Goal: Information Seeking & Learning: Understand process/instructions

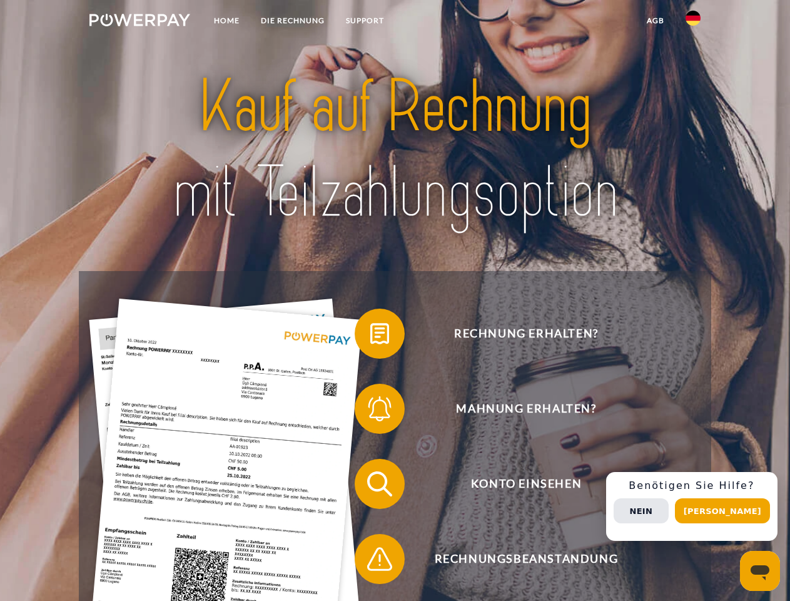
click at [139, 22] on img at bounding box center [139, 20] width 101 height 13
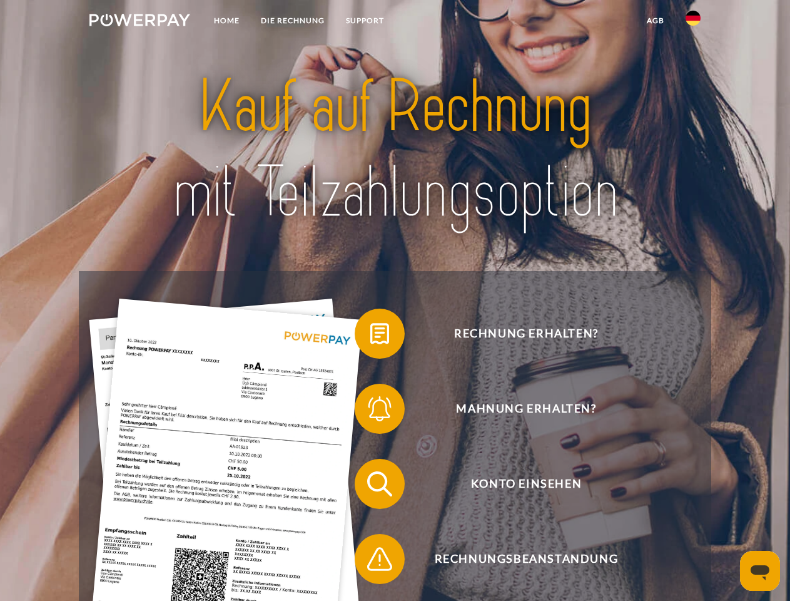
click at [693, 22] on img at bounding box center [693, 18] width 15 height 15
click at [655, 21] on link "agb" at bounding box center [655, 20] width 39 height 23
click at [370, 336] on span at bounding box center [361, 333] width 63 height 63
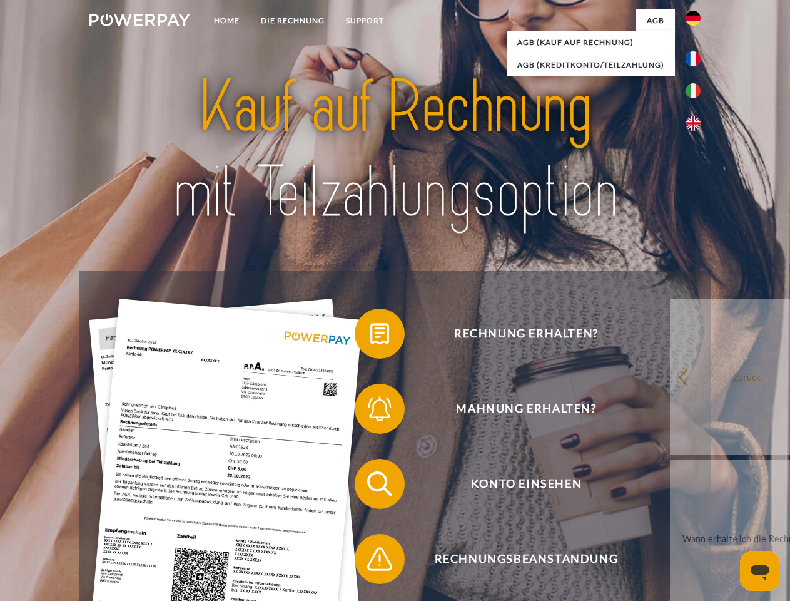
click at [370, 411] on div "Rechnung erhalten? Mahnung erhalten? Konto einsehen" at bounding box center [395, 521] width 632 height 500
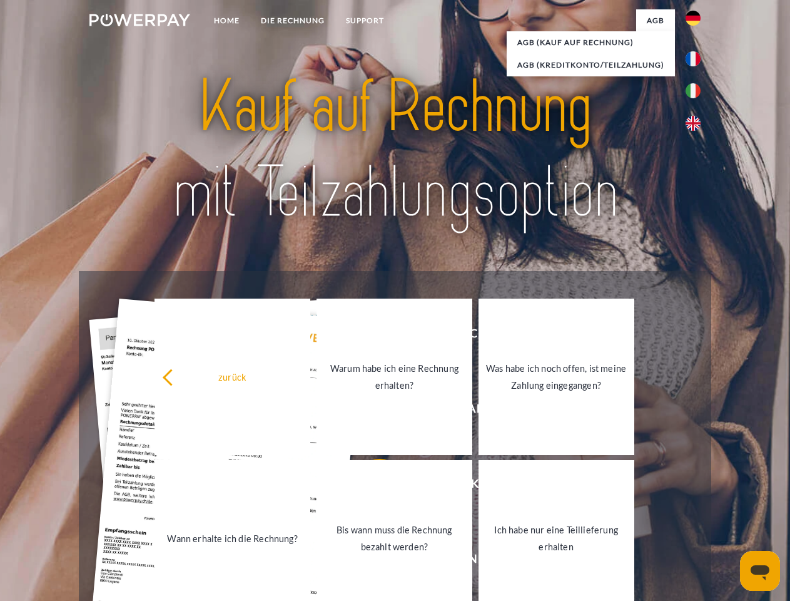
click at [370, 486] on link "Bis wann muss die Rechnung bezahlt werden?" at bounding box center [395, 538] width 156 height 156
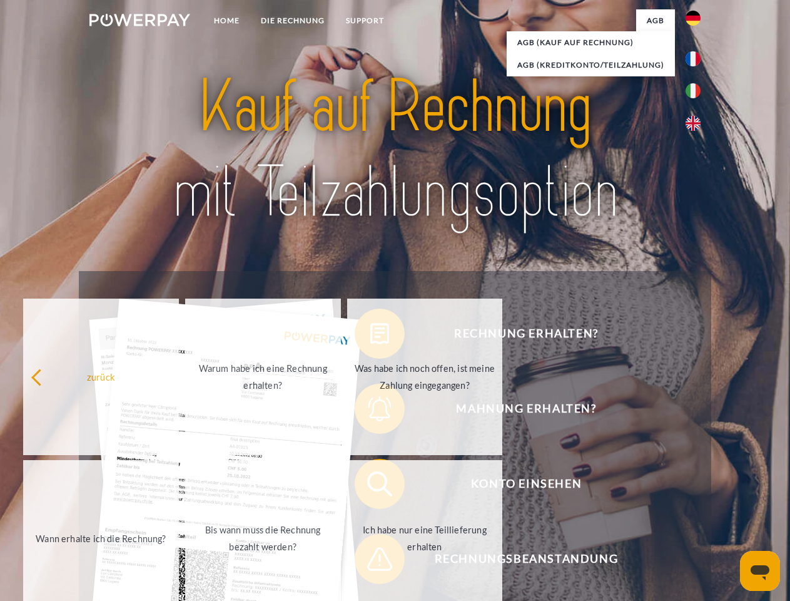
click at [370, 561] on span at bounding box center [361, 558] width 63 height 63
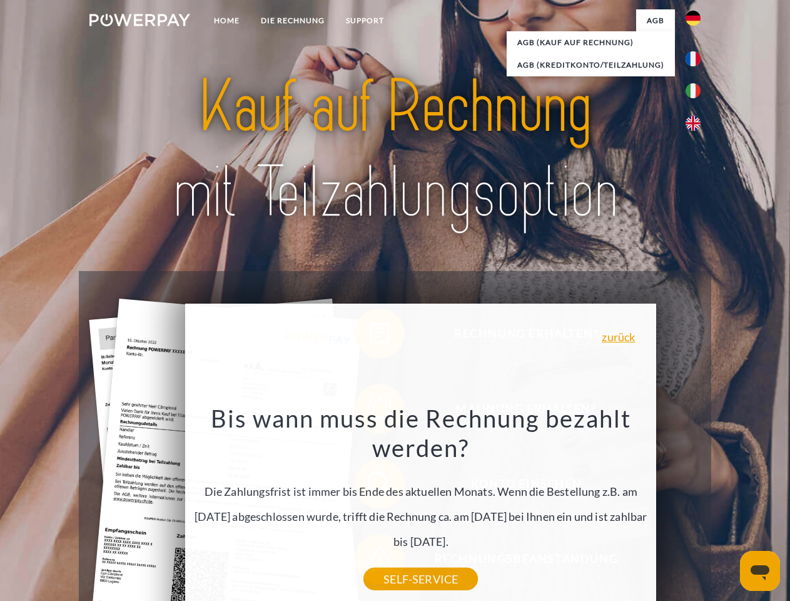
click at [696, 506] on div "Rechnung erhalten? Mahnung erhalten? Konto einsehen" at bounding box center [395, 521] width 632 height 500
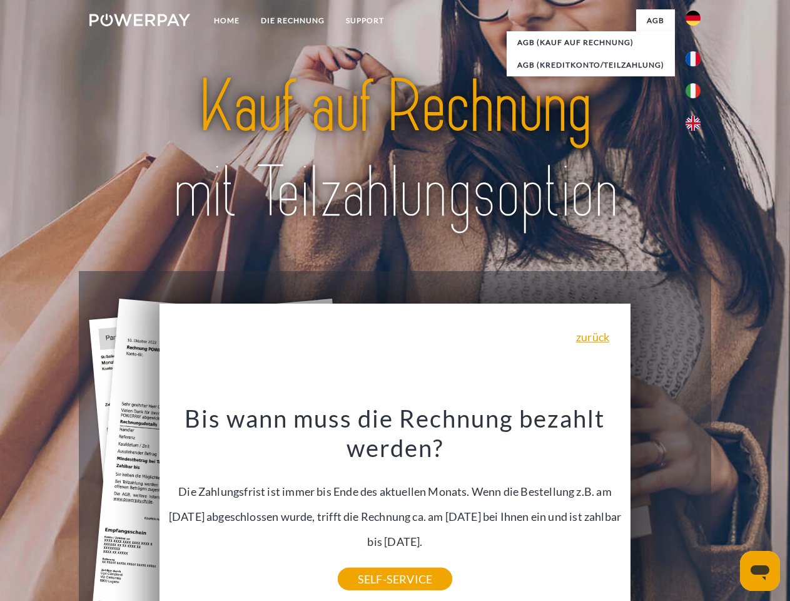
click at [666, 509] on span "Konto einsehen" at bounding box center [526, 484] width 307 height 50
click at [727, 510] on header "Home DIE RECHNUNG SUPPORT" at bounding box center [395, 432] width 790 height 864
